Goal: Use online tool/utility: Utilize a website feature to perform a specific function

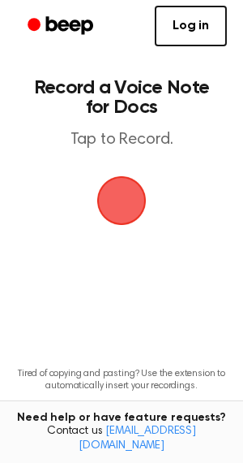
click at [135, 199] on span "button" at bounding box center [122, 200] width 53 height 53
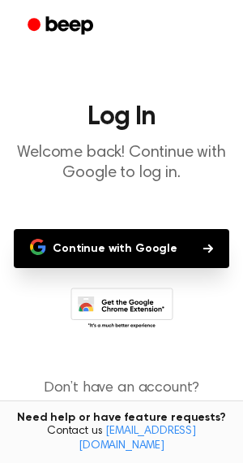
click at [132, 240] on button "Continue with Google" at bounding box center [122, 248] width 216 height 39
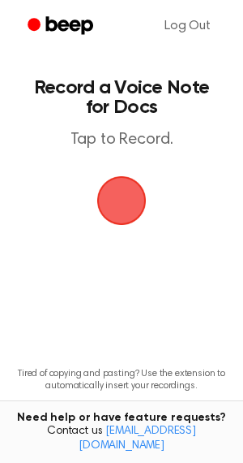
click at [102, 216] on span "button" at bounding box center [122, 201] width 50 height 50
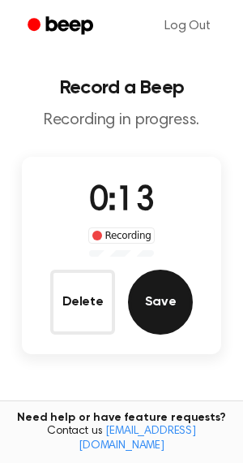
click at [167, 295] on button "Save" at bounding box center [160, 301] width 65 height 65
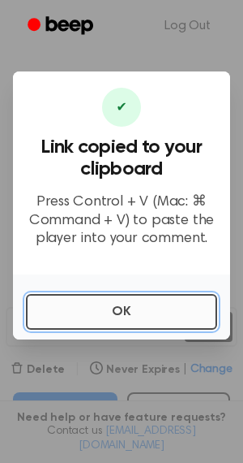
click at [98, 312] on button "OK" at bounding box center [122, 312] width 192 height 36
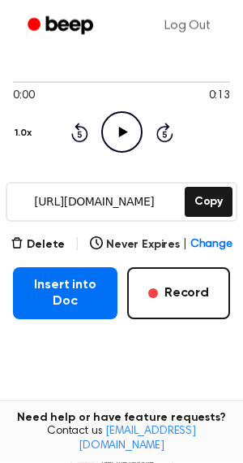
scroll to position [127, 0]
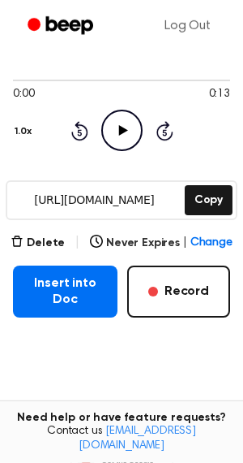
click at [98, 312] on button "Insert into Doc" at bounding box center [65, 291] width 105 height 52
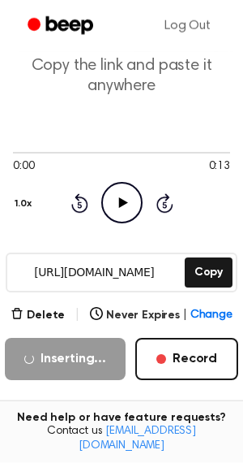
scroll to position [54, 0]
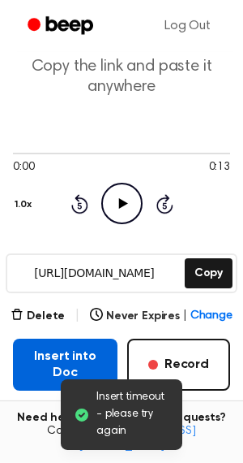
click at [54, 355] on button "Insert into Doc" at bounding box center [65, 364] width 105 height 52
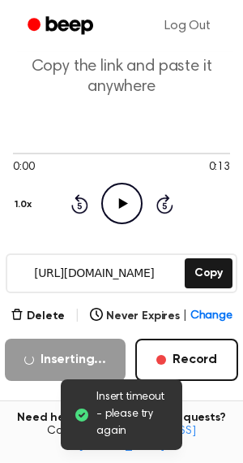
scroll to position [240, 0]
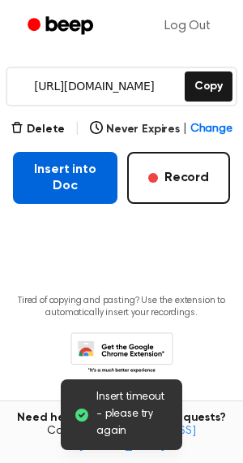
click at [60, 165] on button "Insert into Doc" at bounding box center [65, 178] width 105 height 52
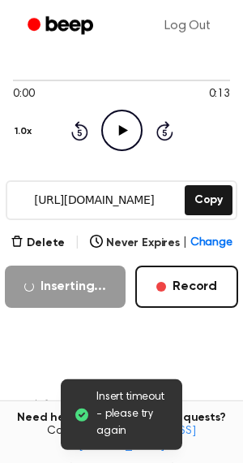
scroll to position [127, 0]
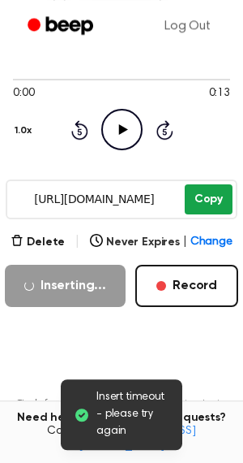
click at [219, 196] on button "Copy" at bounding box center [209, 199] width 48 height 30
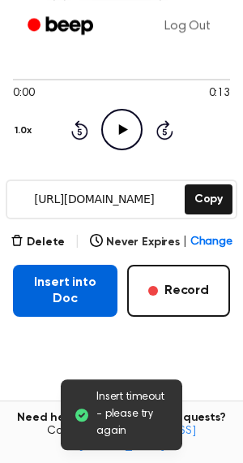
click at [60, 277] on button "Insert into Doc" at bounding box center [65, 291] width 105 height 52
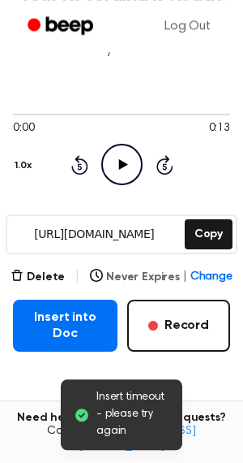
scroll to position [0, 0]
